Goal: Use online tool/utility: Utilize a website feature to perform a specific function

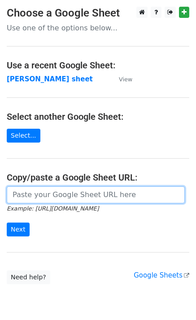
click at [35, 200] on input "url" at bounding box center [96, 195] width 178 height 17
paste input "[URL][DOMAIN_NAME]"
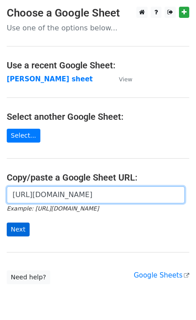
scroll to position [0, 209]
type input "[URL][DOMAIN_NAME]"
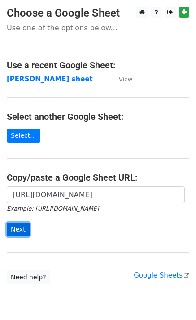
scroll to position [0, 0]
click at [23, 229] on input "Next" at bounding box center [18, 230] width 23 height 14
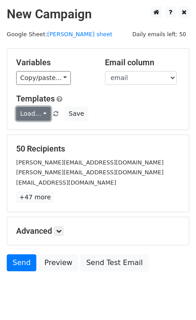
click at [38, 110] on link "Load..." at bounding box center [33, 114] width 34 height 14
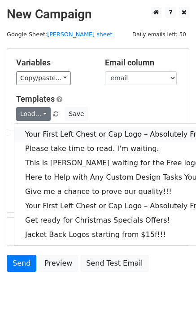
click at [53, 129] on link "Your First Left Chest or Cap Logo – Absolutely Free" at bounding box center [120, 134] width 213 height 14
